Goal: Complete application form

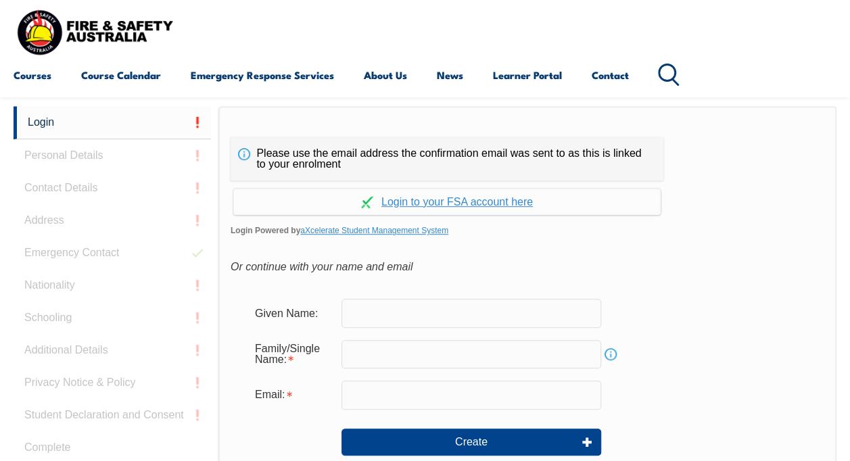
scroll to position [304, 0]
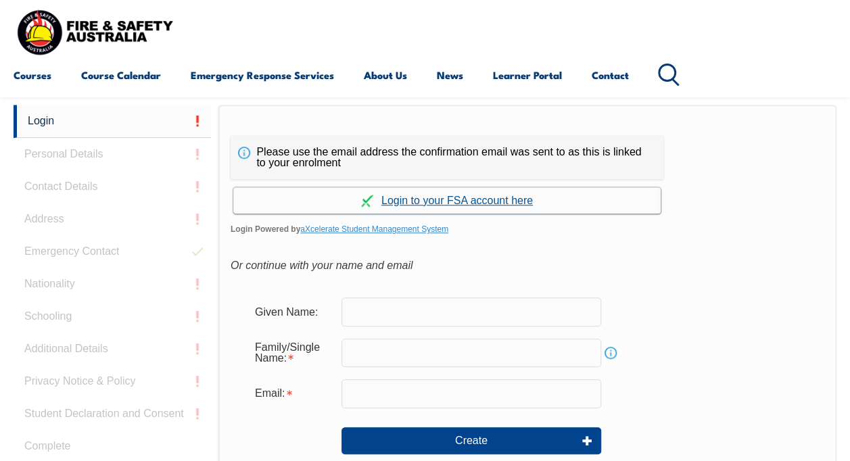
click at [460, 204] on link "Continue with aXcelerate" at bounding box center [447, 200] width 428 height 26
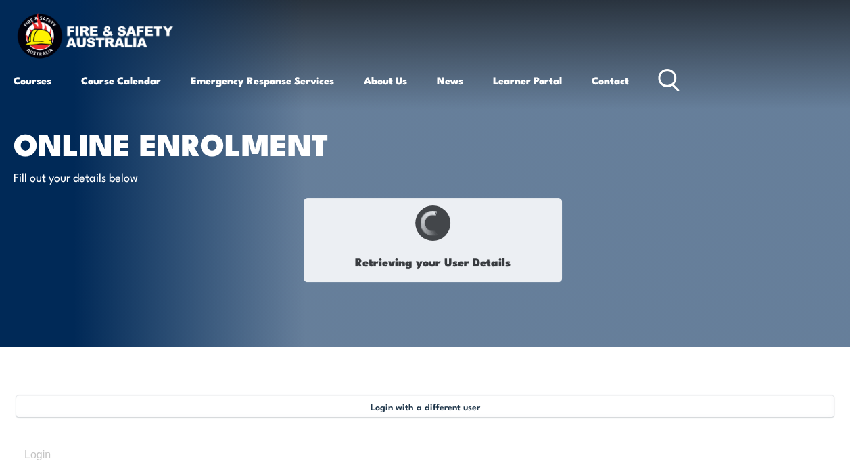
select select "Ms"
type input "Maryanne"
type input "Bellairs"
type input "February 16, 1971"
type input "KX3SQUWAY3"
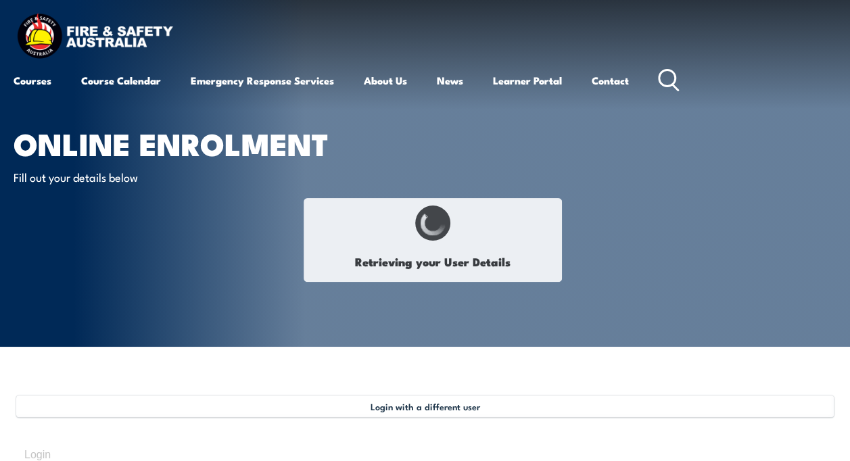
select select "F"
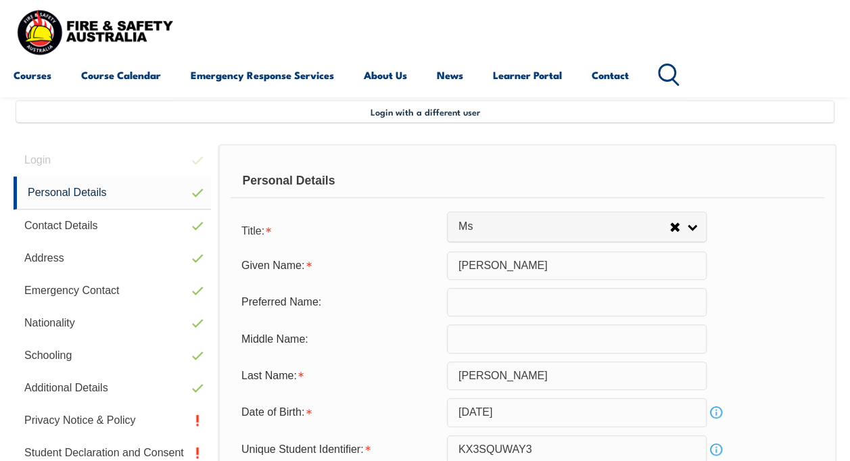
scroll to position [328, 0]
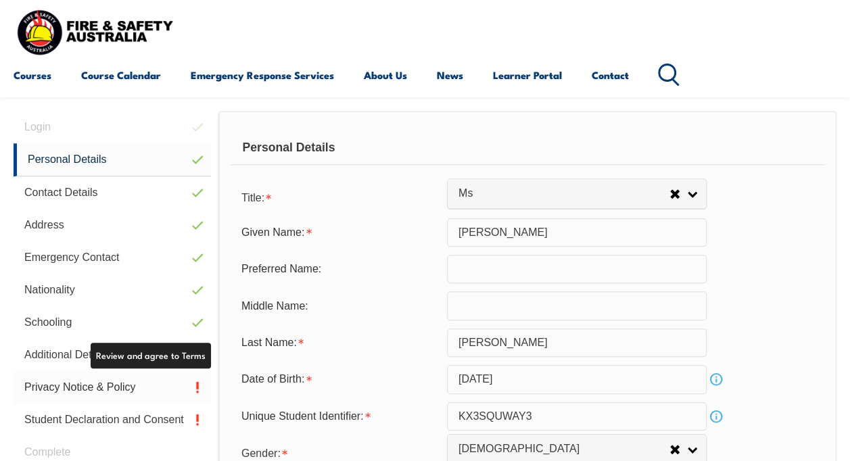
click at [129, 386] on link "Privacy Notice & Policy" at bounding box center [113, 387] width 198 height 32
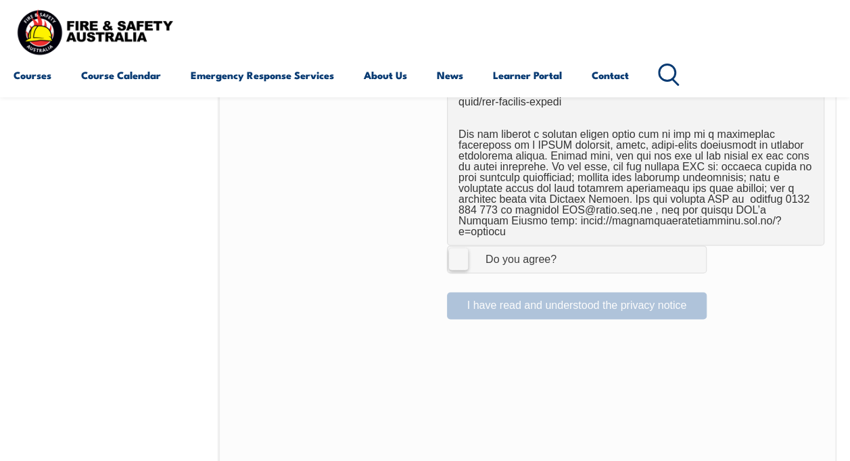
scroll to position [937, 0]
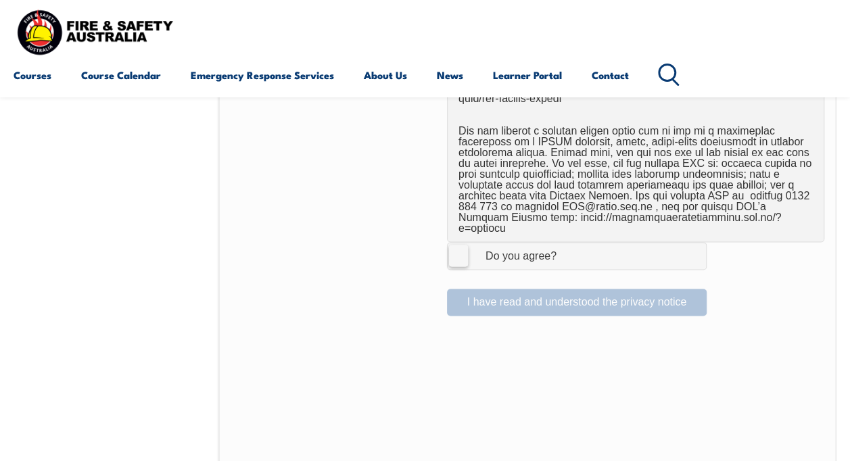
click at [457, 242] on label "I Agree Do you agree?" at bounding box center [577, 255] width 260 height 27
click at [568, 243] on input "I Agree Do you agree?" at bounding box center [579, 256] width 23 height 26
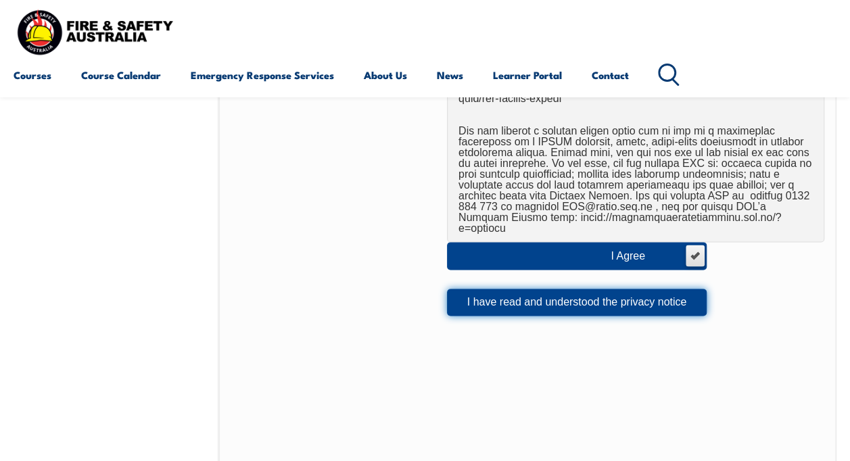
click at [502, 289] on button "I have read and understood the privacy notice" at bounding box center [577, 302] width 260 height 27
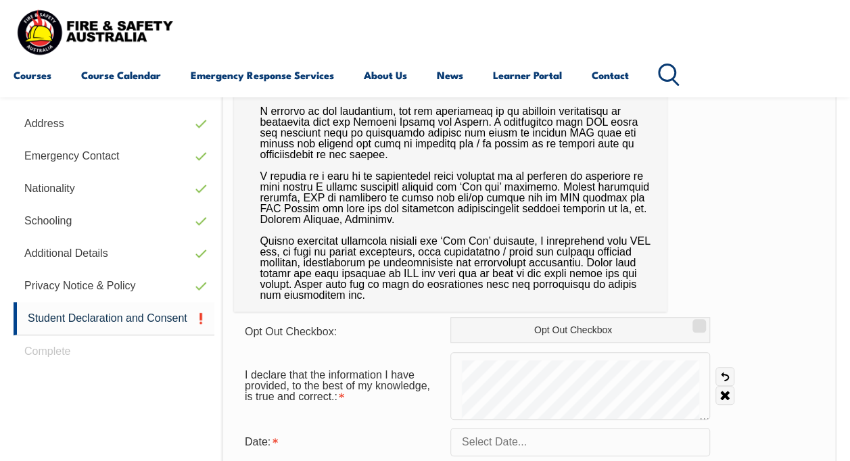
scroll to position [430, 0]
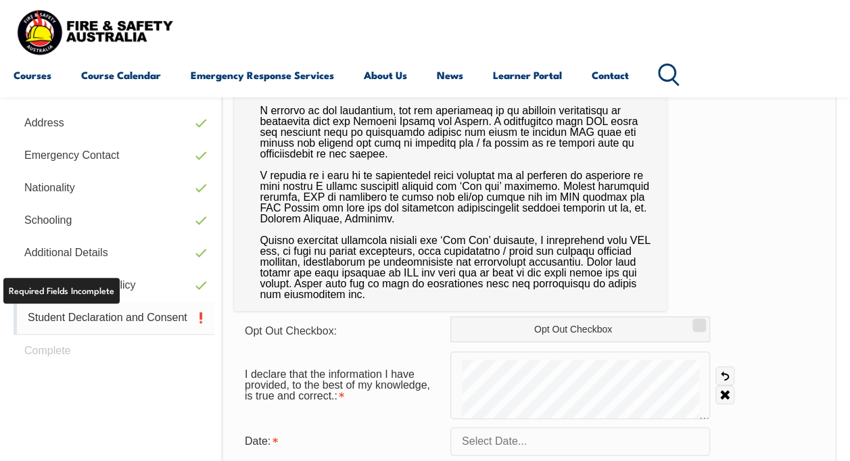
click at [118, 315] on link "Student Declaration and Consent" at bounding box center [114, 318] width 201 height 33
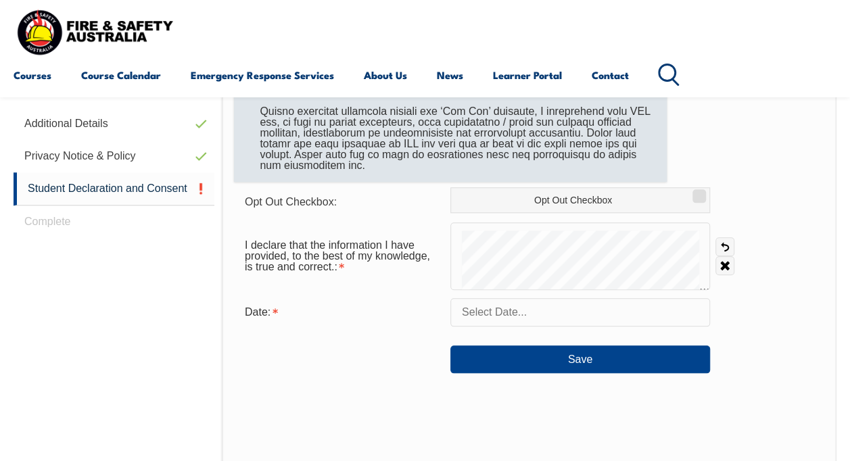
scroll to position [557, 0]
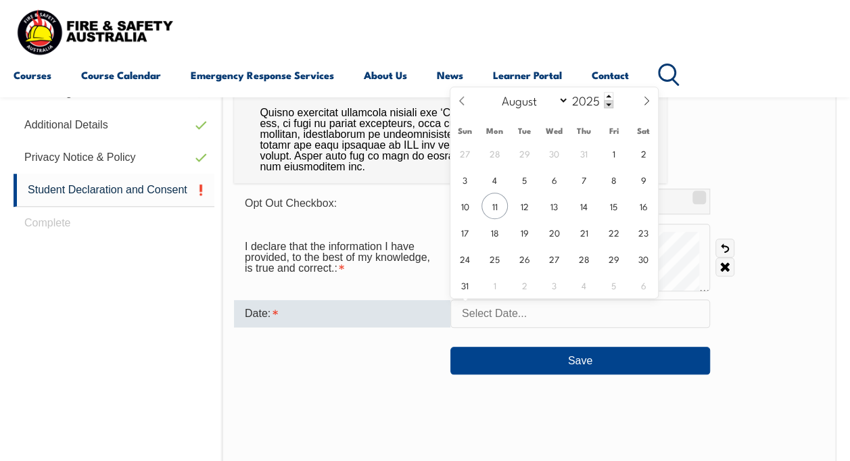
click at [504, 316] on input "text" at bounding box center [581, 314] width 260 height 28
click at [495, 206] on span "11" at bounding box center [495, 206] width 26 height 26
type input "August 11, 2025"
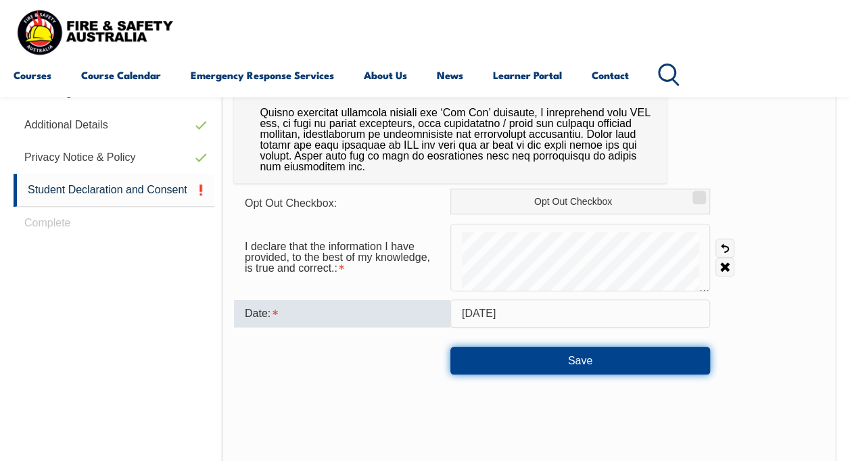
click at [592, 357] on button "Save" at bounding box center [581, 360] width 260 height 27
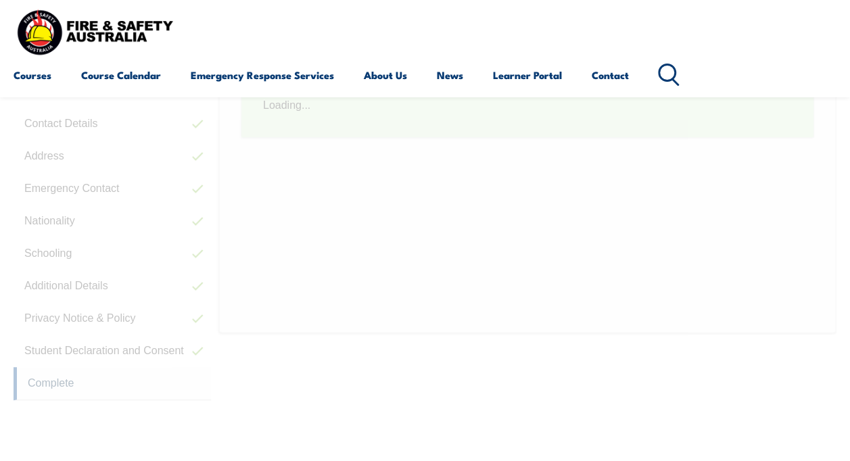
scroll to position [328, 0]
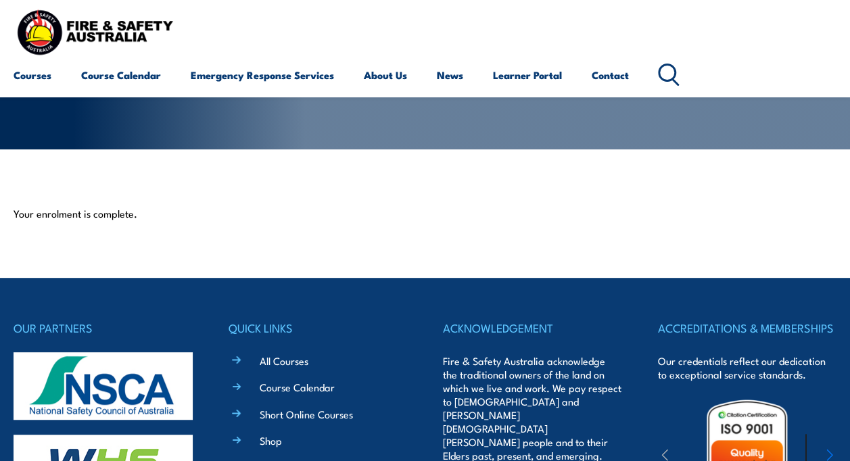
scroll to position [197, 0]
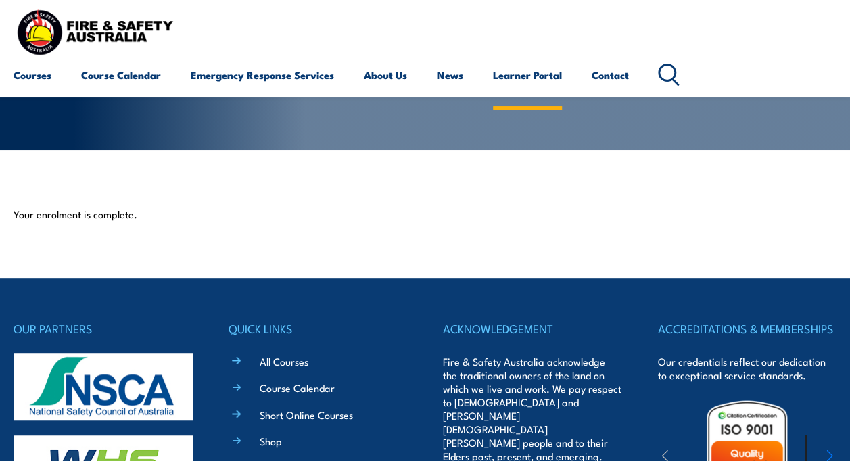
click at [540, 75] on link "Learner Portal" at bounding box center [527, 75] width 69 height 32
